Goal: Transaction & Acquisition: Register for event/course

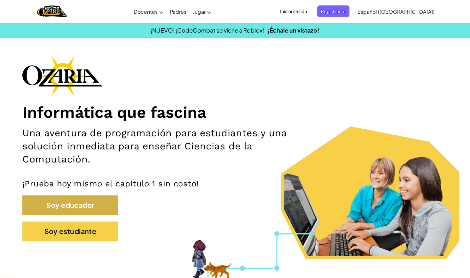
click at [73, 203] on button "Soy educador" at bounding box center [70, 206] width 96 height 20
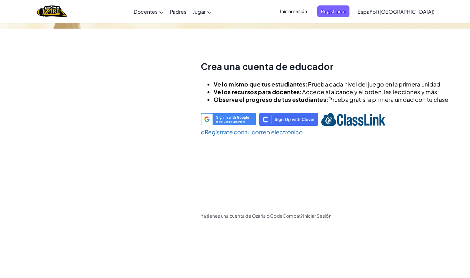
scroll to position [22, 0]
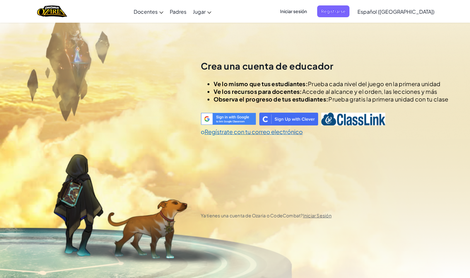
click at [306, 13] on span "Iniciar sesión" at bounding box center [293, 11] width 35 height 12
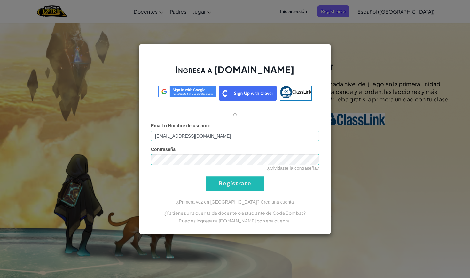
type input "[EMAIL_ADDRESS][DOMAIN_NAME]"
click at [235, 183] on input "Regístrate" at bounding box center [235, 183] width 58 height 14
